Goal: Ask a question: Seek information or help from site administrators or community

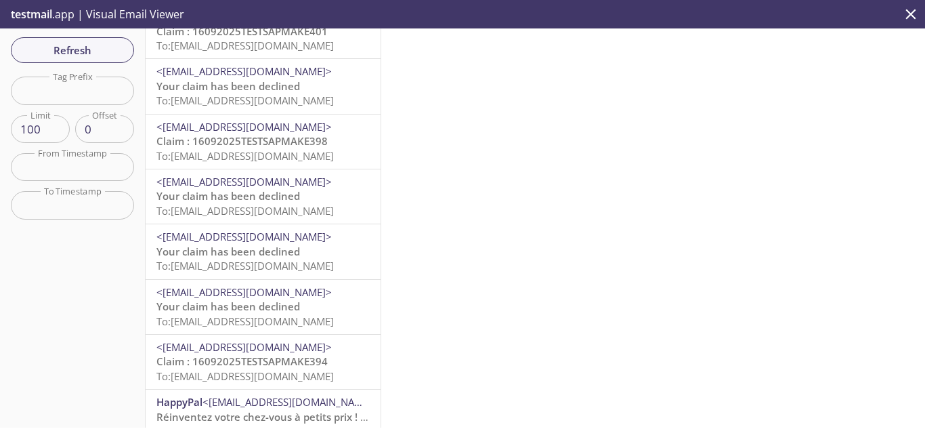
scroll to position [746, 0]
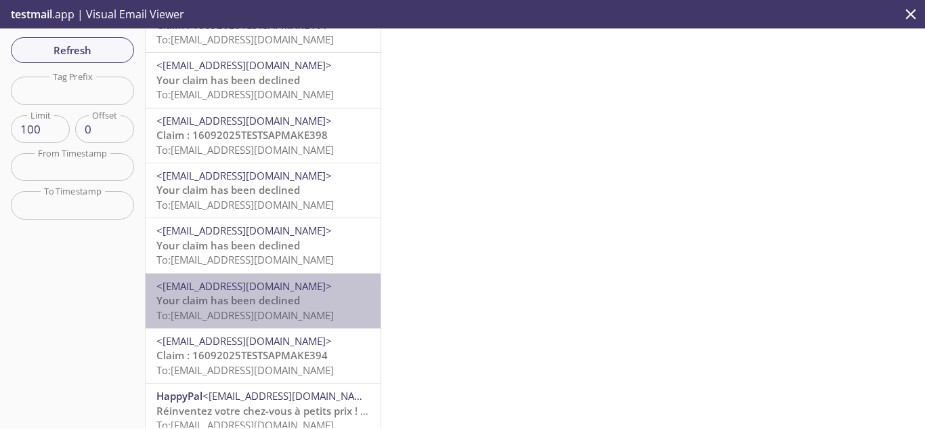
click at [270, 320] on span "To: [EMAIL_ADDRESS][DOMAIN_NAME]" at bounding box center [244, 315] width 177 height 14
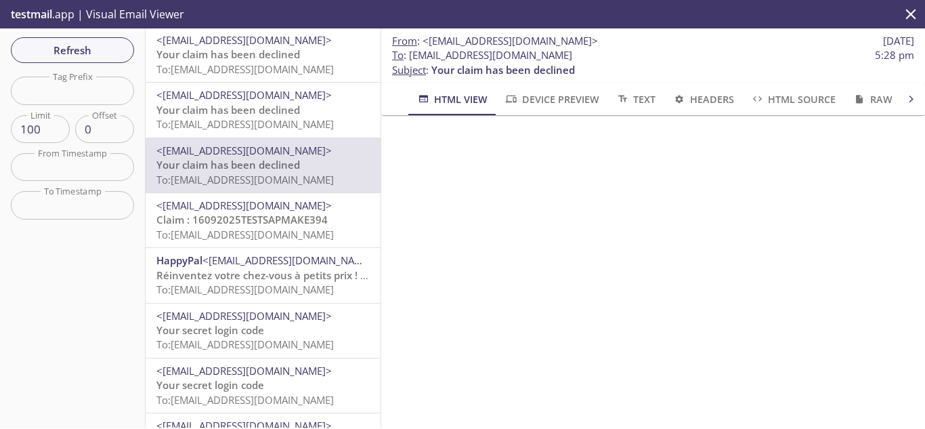
scroll to position [746, 0]
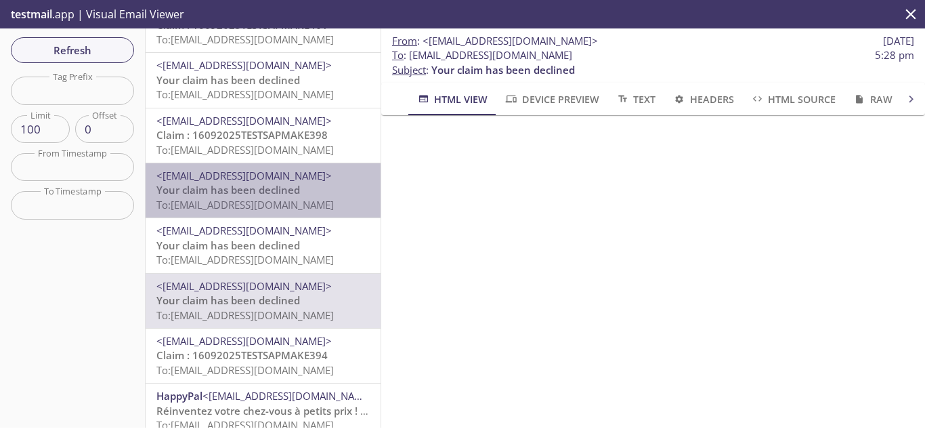
click at [276, 184] on span "Your claim has been declined" at bounding box center [228, 190] width 144 height 14
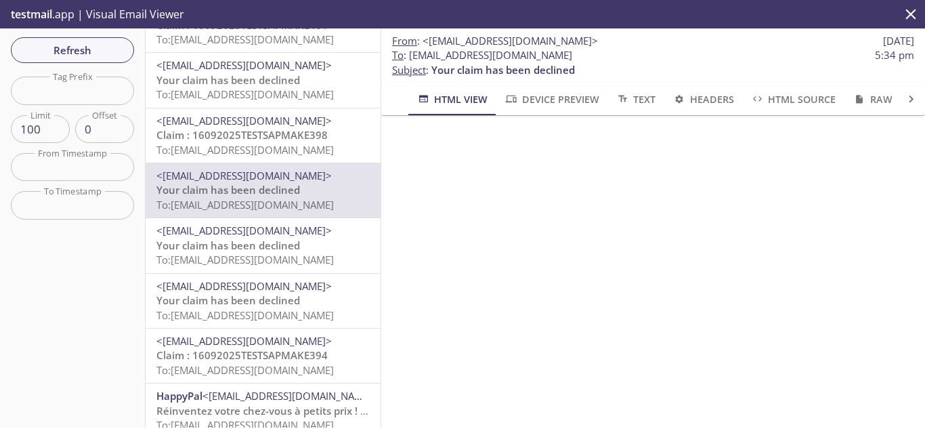
scroll to position [474, 0]
click at [909, 17] on icon "close" at bounding box center [911, 14] width 10 height 10
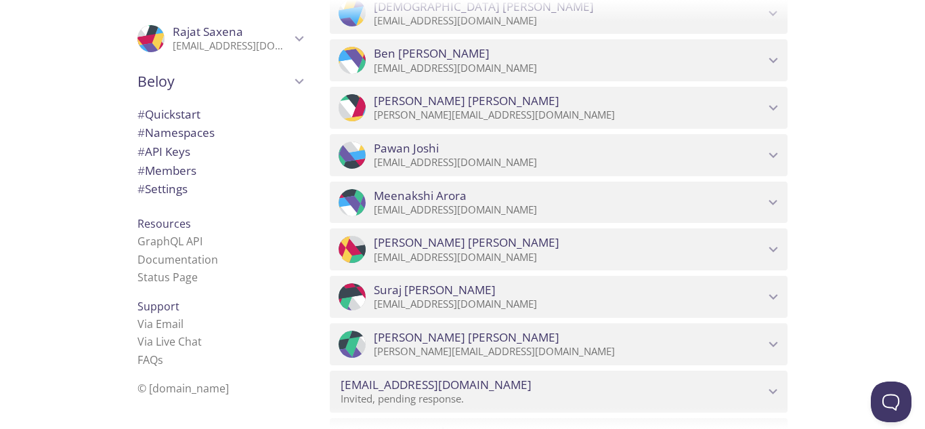
scroll to position [1557, 0]
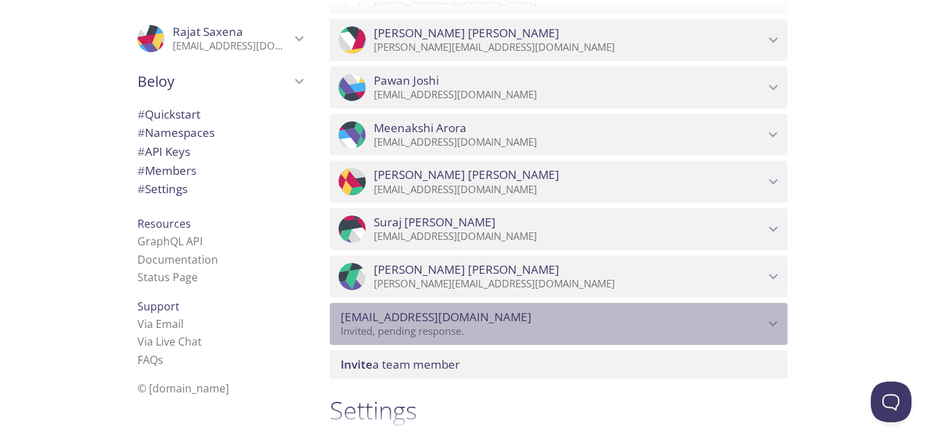
click at [757, 321] on span "[EMAIL_ADDRESS][DOMAIN_NAME]" at bounding box center [553, 316] width 424 height 15
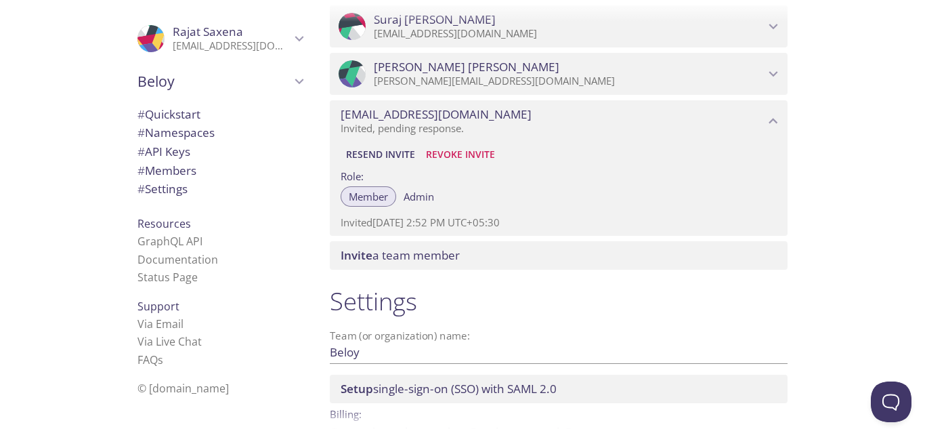
scroll to position [1761, 0]
click at [456, 148] on span "Revoke Invite" at bounding box center [460, 154] width 69 height 16
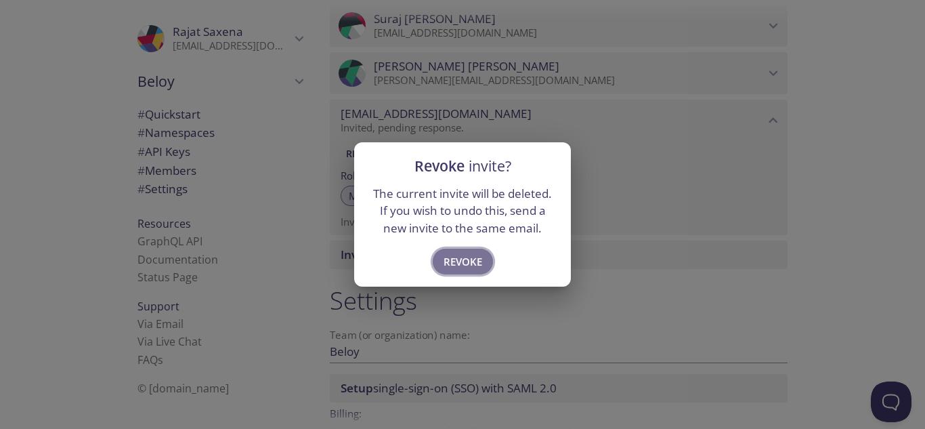
click at [468, 258] on span "Revoke" at bounding box center [463, 262] width 39 height 18
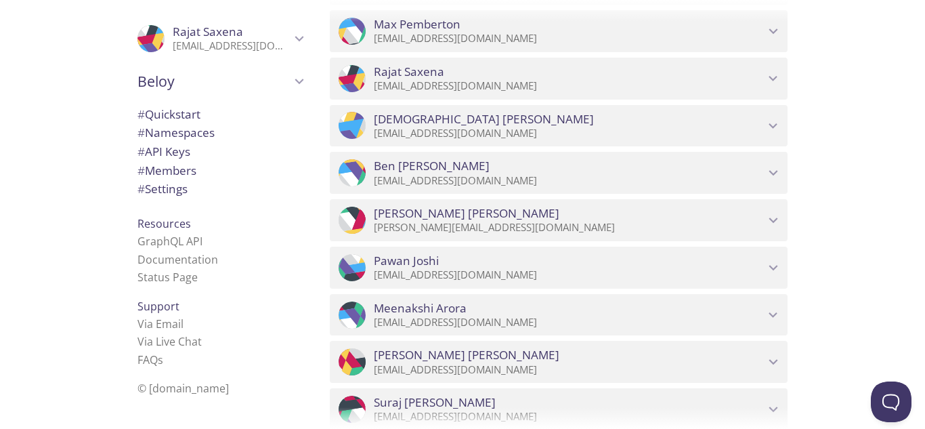
scroll to position [1377, 0]
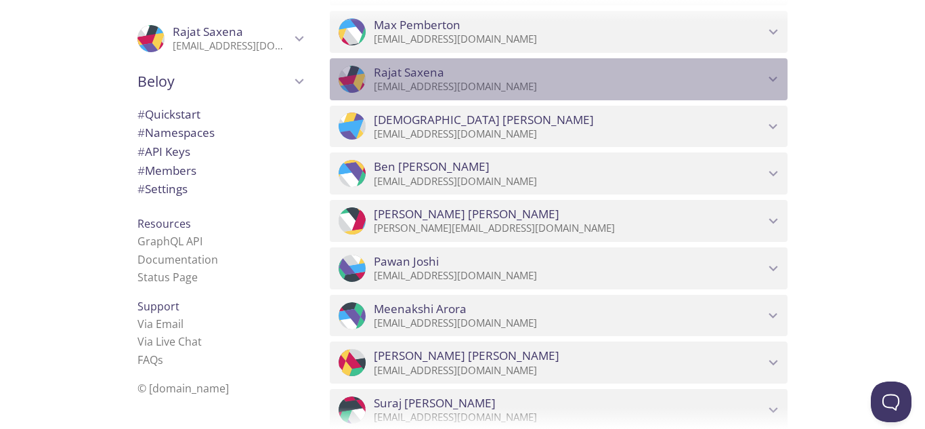
click at [651, 80] on p "[EMAIL_ADDRESS][DOMAIN_NAME]" at bounding box center [569, 87] width 391 height 14
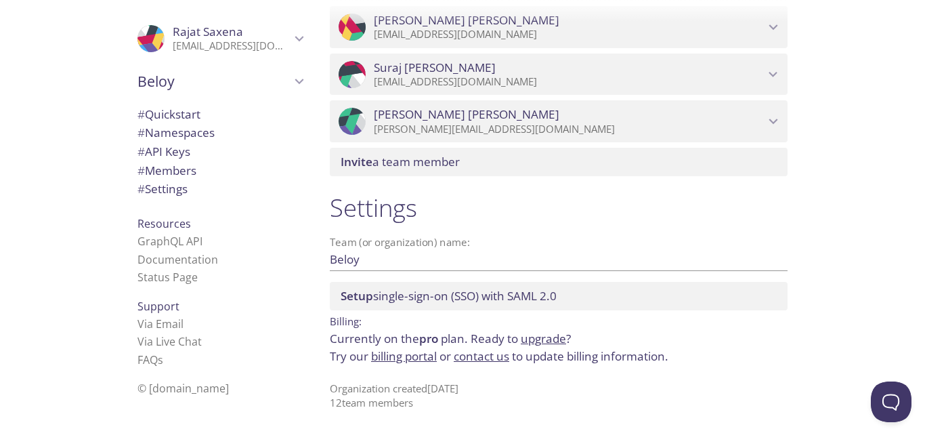
scroll to position [1741, 0]
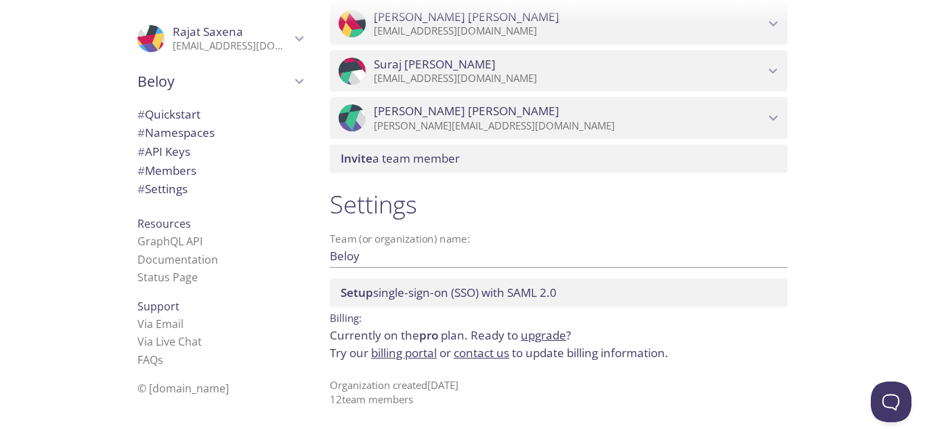
click at [364, 160] on span "Invite" at bounding box center [357, 158] width 32 height 16
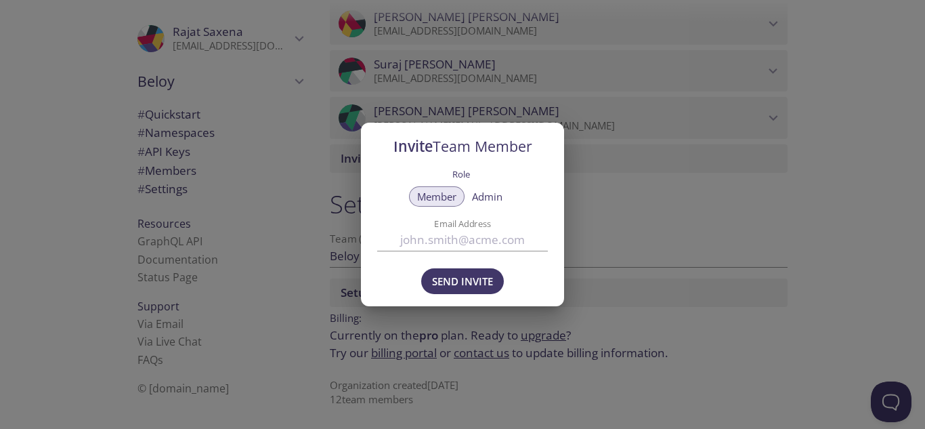
click at [450, 244] on input "Email Address" at bounding box center [462, 240] width 171 height 22
type input "[EMAIL_ADDRESS][DOMAIN_NAME]"
click at [455, 279] on span "Send Invite" at bounding box center [462, 281] width 61 height 18
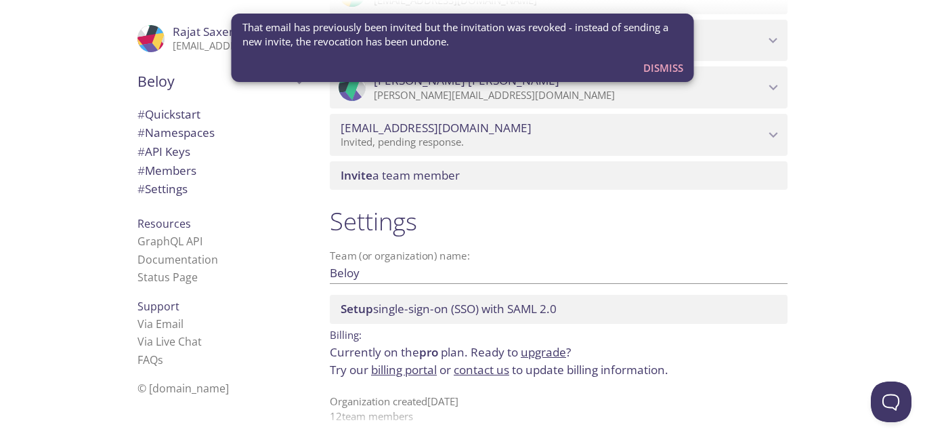
scroll to position [1788, 0]
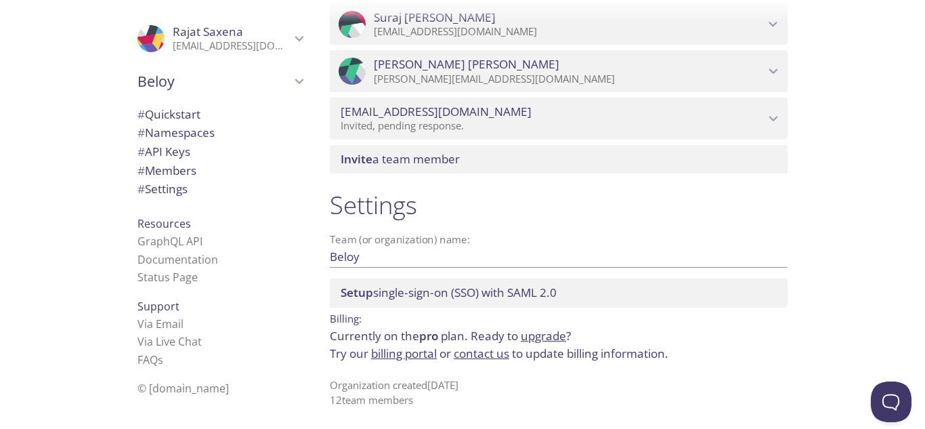
click at [774, 110] on icon "sumith1@hexaware.com" at bounding box center [773, 119] width 18 height 18
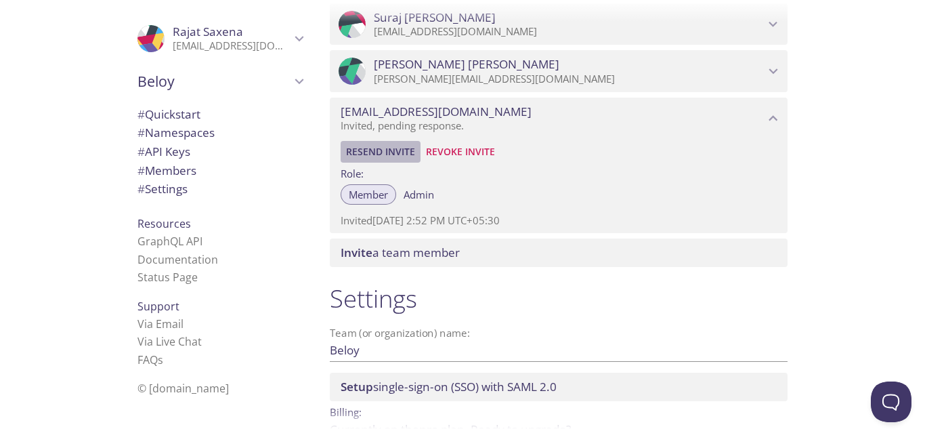
click at [372, 154] on span "Resend Invite" at bounding box center [380, 152] width 69 height 16
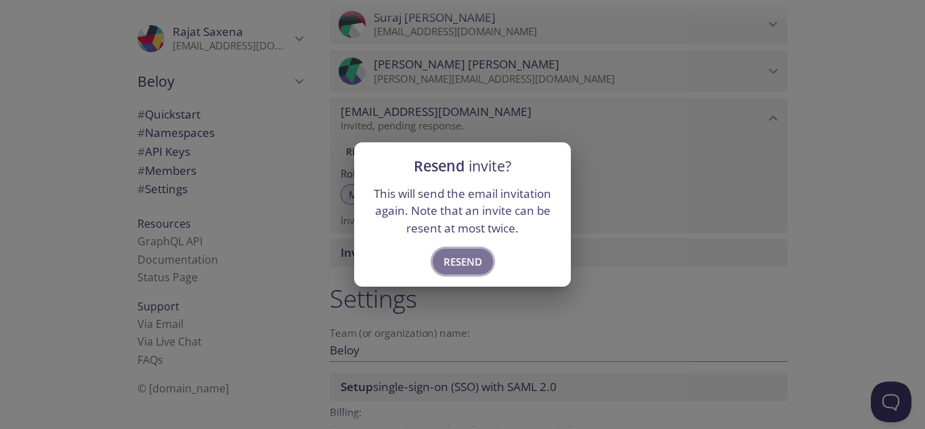
click at [469, 261] on span "Resend" at bounding box center [463, 262] width 39 height 18
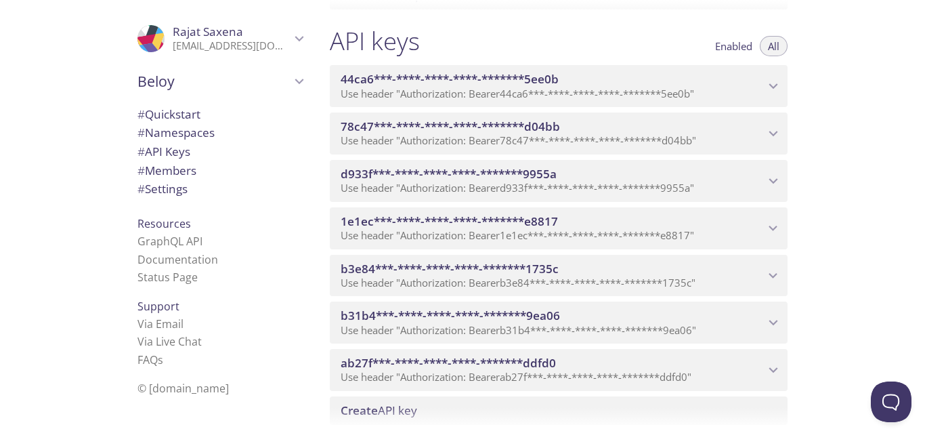
scroll to position [880, 0]
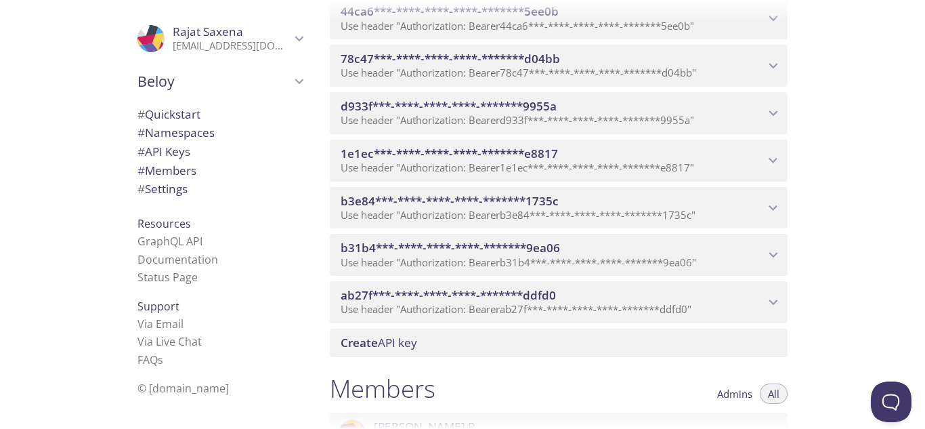
click at [146, 309] on span "Support" at bounding box center [158, 306] width 42 height 15
click at [144, 307] on span "Support" at bounding box center [158, 306] width 42 height 15
click at [137, 306] on span "Support" at bounding box center [158, 306] width 42 height 15
click at [150, 340] on link "Via Live Chat" at bounding box center [169, 341] width 64 height 15
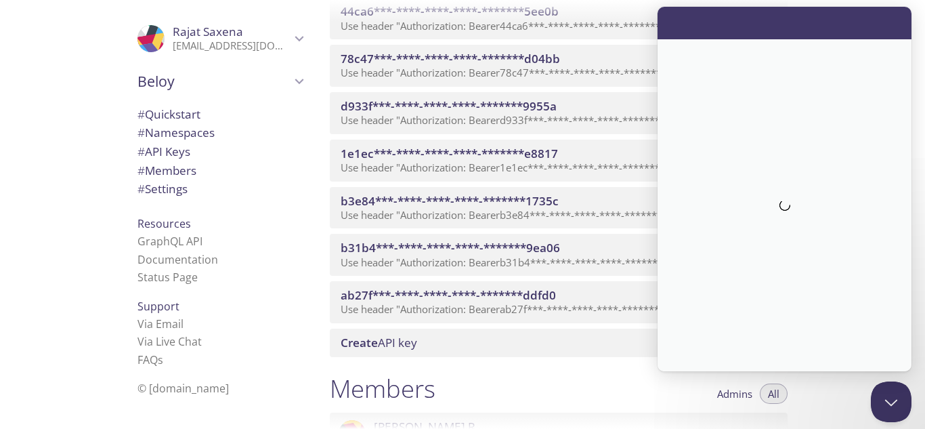
scroll to position [0, 0]
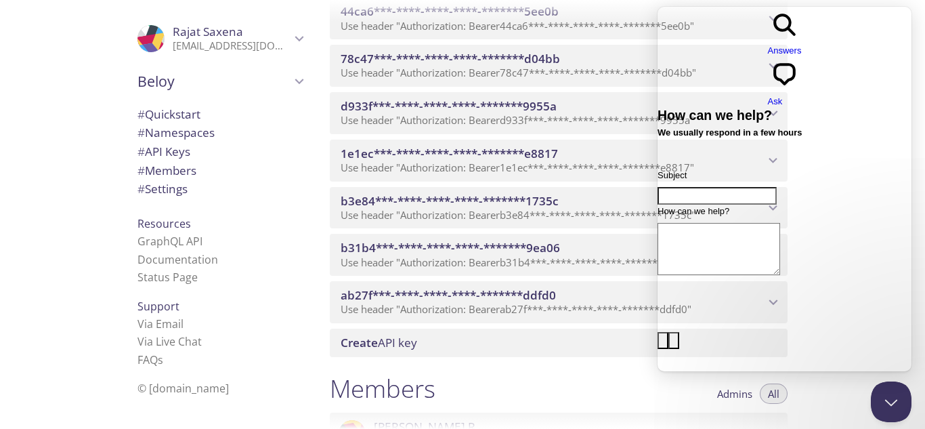
click at [694, 187] on input "Subject" at bounding box center [716, 196] width 119 height 18
type input "Access Issue"
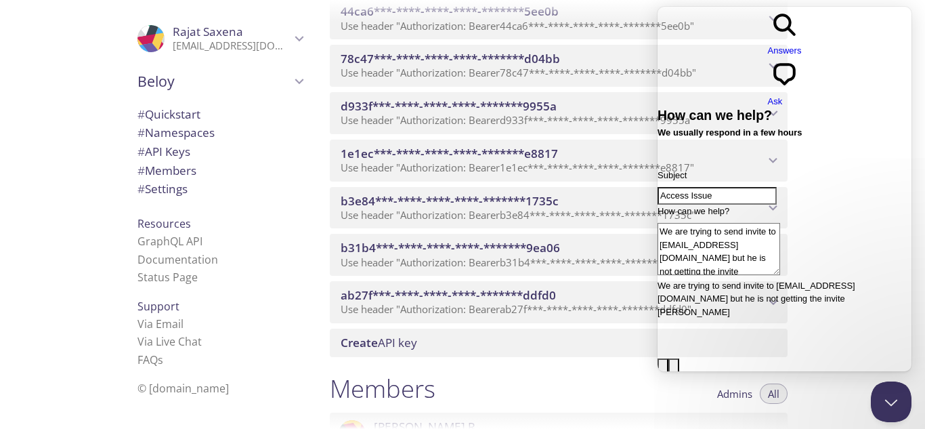
type textarea "We are trying to send invite to [EMAIL_ADDRESS][DOMAIN_NAME] but he is not gett…"
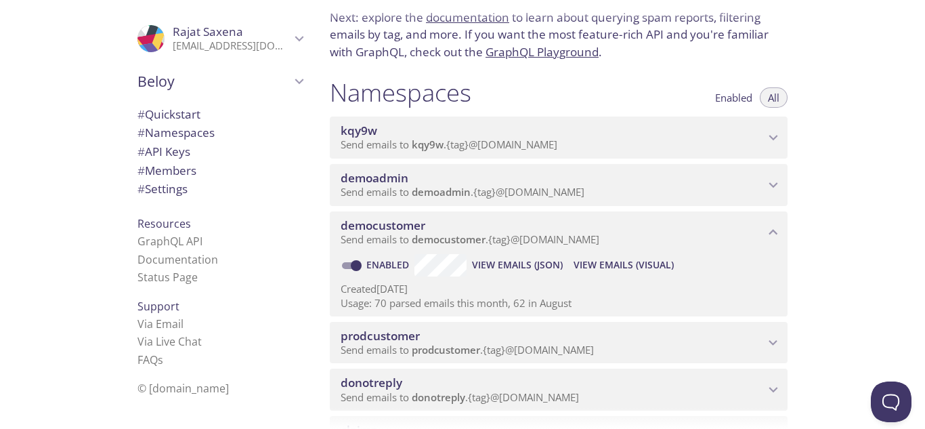
scroll to position [203, 0]
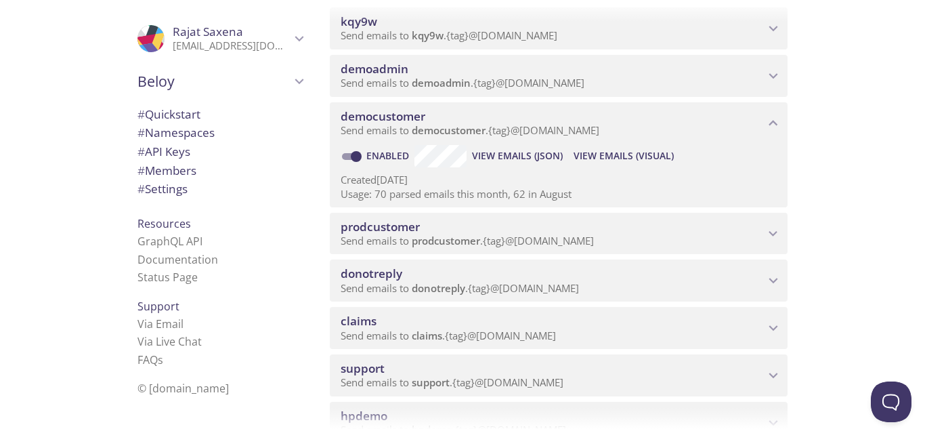
click at [622, 152] on span "View Emails (Visual)" at bounding box center [624, 156] width 100 height 16
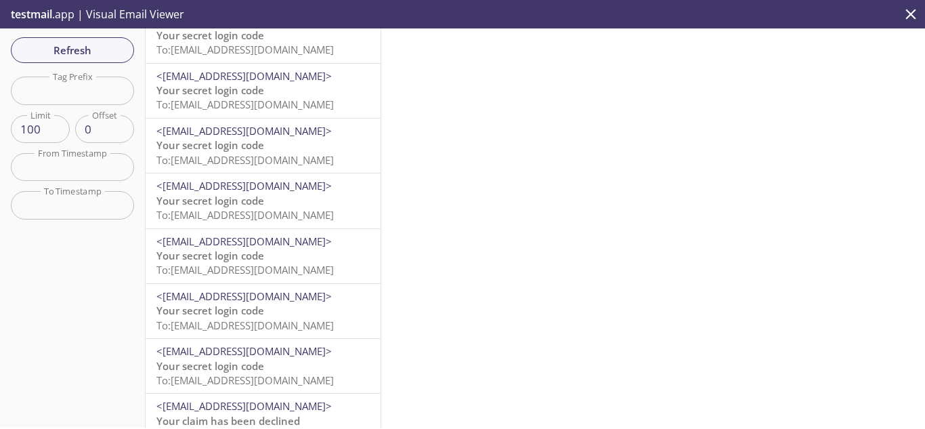
scroll to position [406, 0]
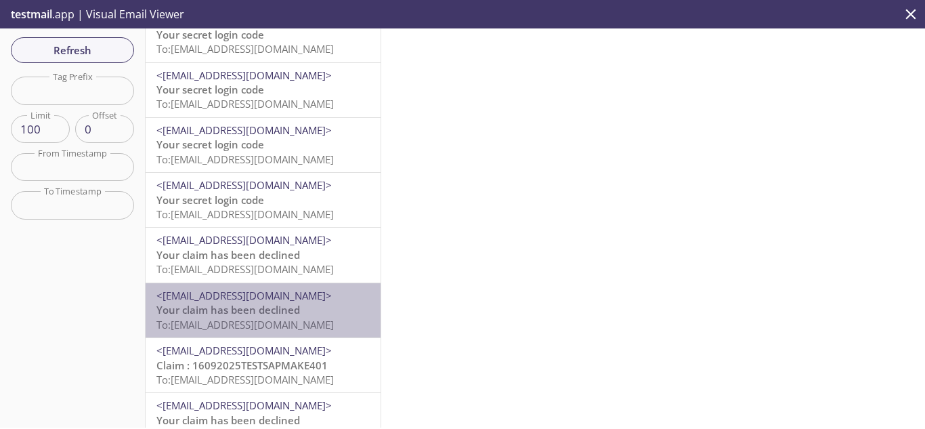
click at [280, 320] on span "To: [EMAIL_ADDRESS][DOMAIN_NAME]" at bounding box center [244, 325] width 177 height 14
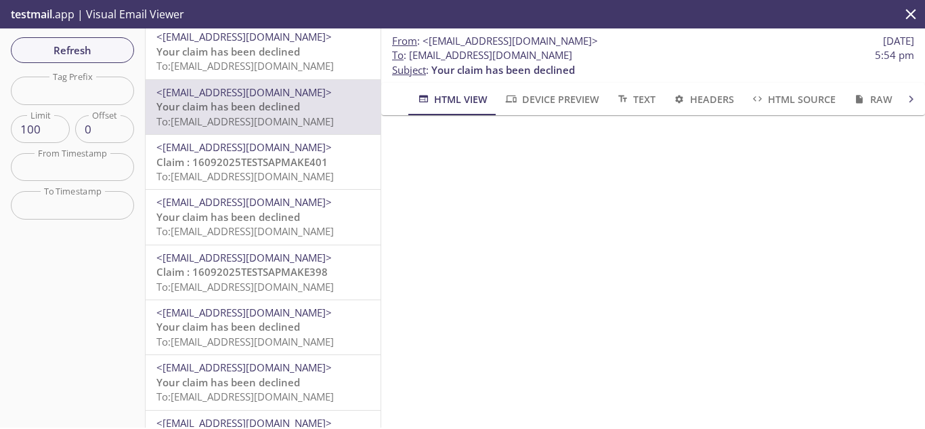
scroll to position [677, 0]
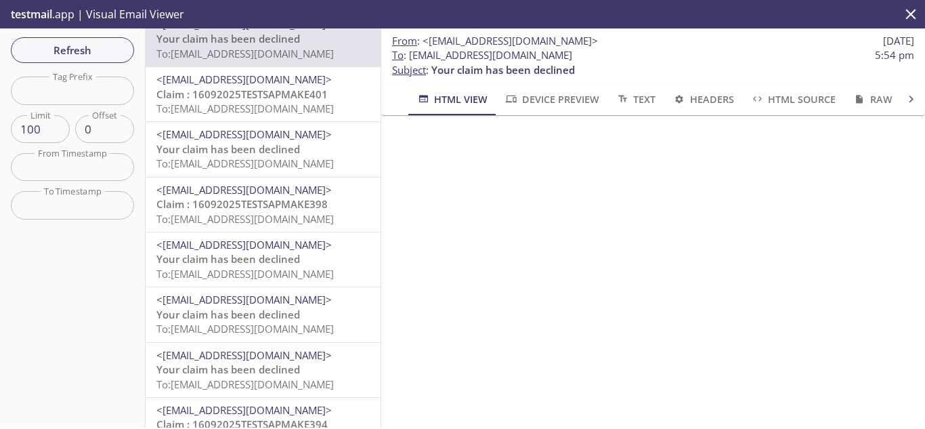
click at [265, 321] on p "Your claim has been declined To: [EMAIL_ADDRESS][DOMAIN_NAME]" at bounding box center [262, 321] width 213 height 29
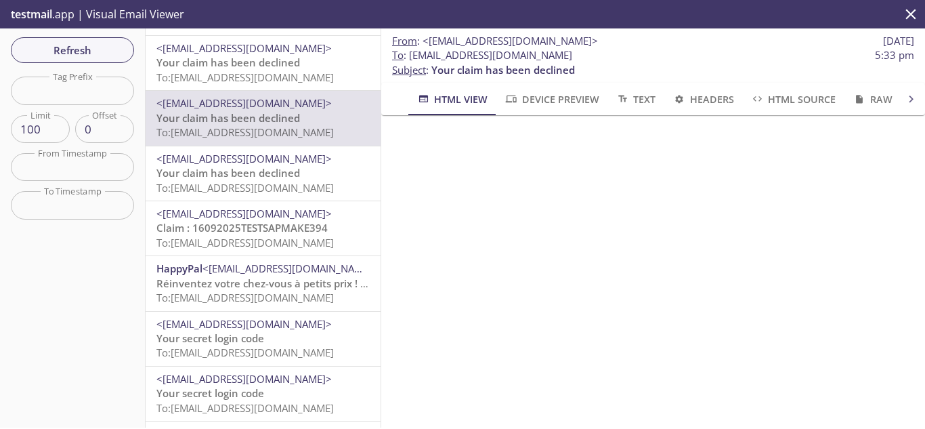
scroll to position [880, 0]
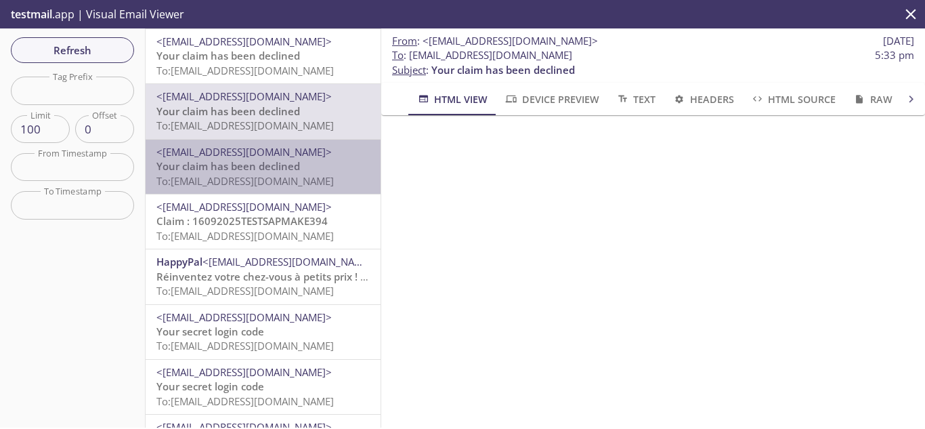
click at [299, 171] on span "Your claim has been declined" at bounding box center [228, 166] width 144 height 14
